Goal: Use online tool/utility: Utilize a website feature to perform a specific function

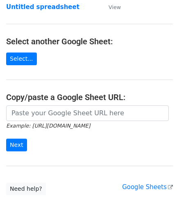
scroll to position [82, 0]
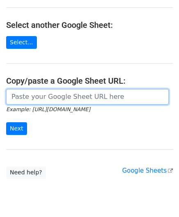
drag, startPoint x: 32, startPoint y: 90, endPoint x: 35, endPoint y: 82, distance: 8.8
click at [32, 90] on input "url" at bounding box center [87, 97] width 163 height 16
paste input "https://docs.google.com/spreadsheets/d/10WRYrUETwT55bC8fwSRzDC2G2f3k83bA-_3lrJU…"
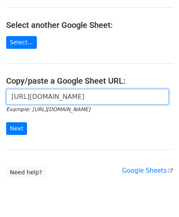
scroll to position [0, 174]
type input "https://docs.google.com/spreadsheets/d/10WRYrUETwT55bC8fwSRzDC2G2f3k83bA-_3lrJU…"
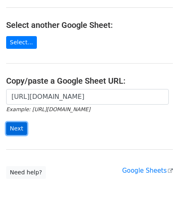
click at [15, 126] on input "Next" at bounding box center [16, 128] width 21 height 13
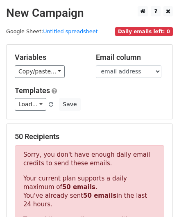
scroll to position [276, 0]
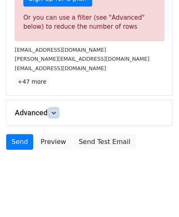
click at [56, 110] on icon at bounding box center [53, 112] width 5 height 5
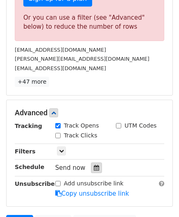
click at [94, 165] on icon at bounding box center [96, 168] width 5 height 6
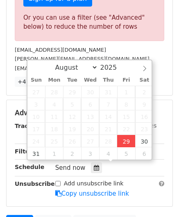
type input "[DATE] 12:00"
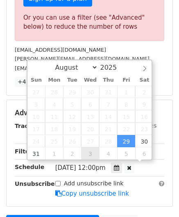
scroll to position [0, 0]
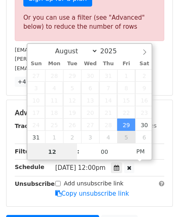
paste input "0"
type input "10"
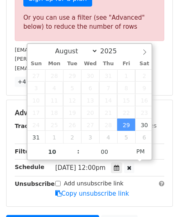
type input "[DATE] 22:00"
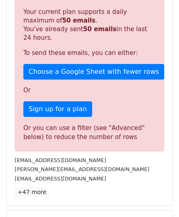
scroll to position [375, 0]
